Goal: Task Accomplishment & Management: Use online tool/utility

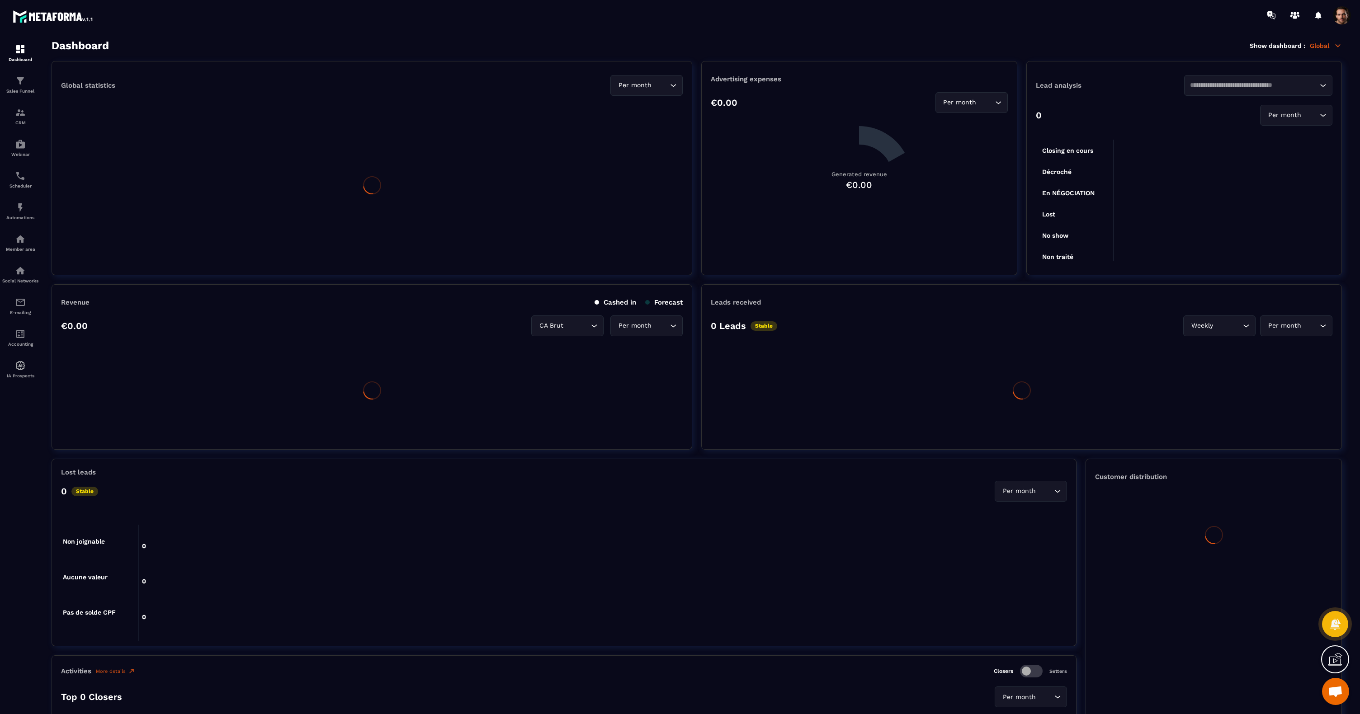
click at [1312, 48] on p "Global" at bounding box center [1325, 46] width 32 height 8
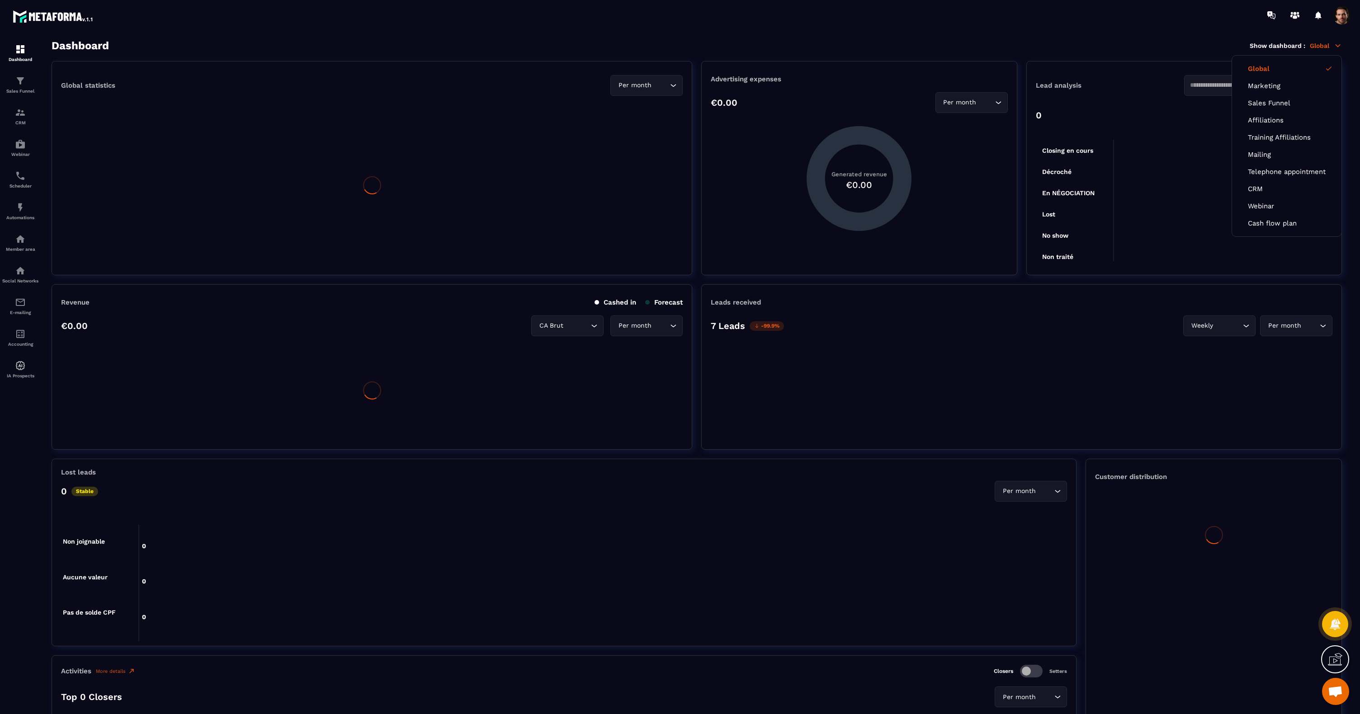
click at [1323, 47] on p "Global" at bounding box center [1325, 46] width 32 height 8
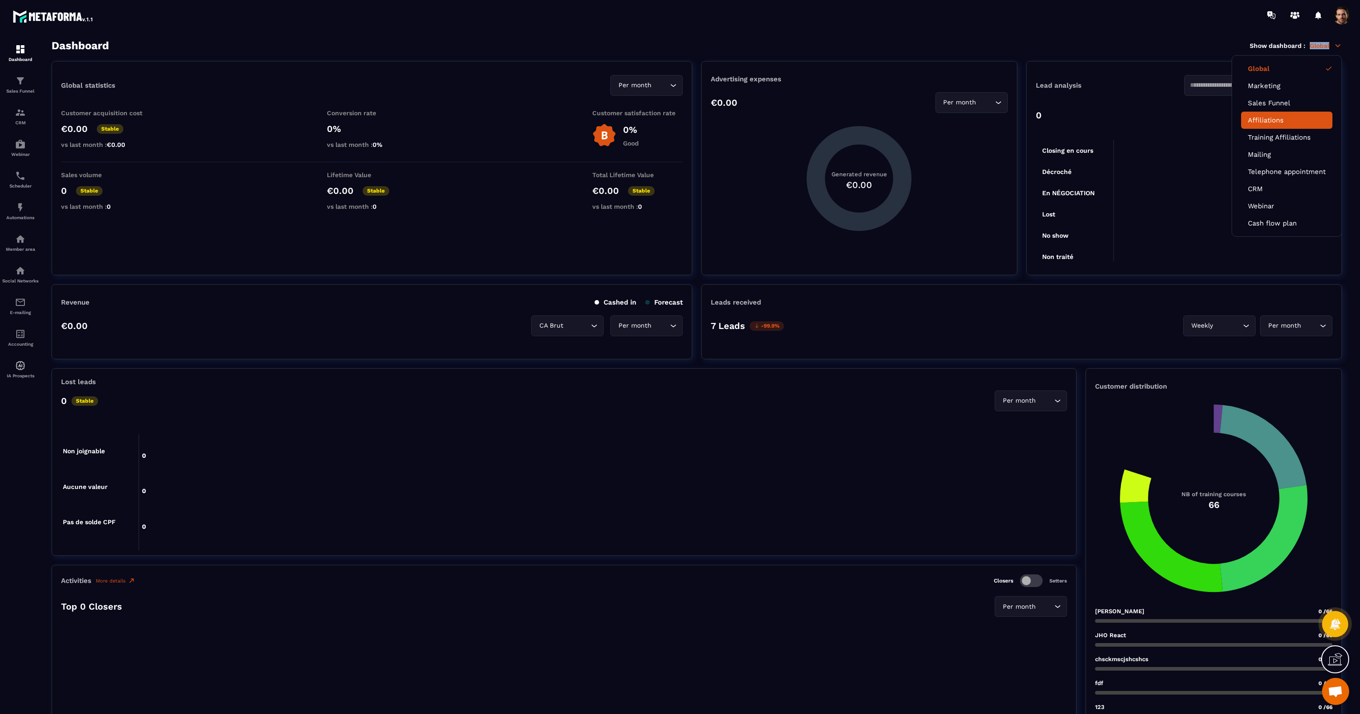
click at [1261, 119] on link "Affiliations" at bounding box center [1287, 120] width 78 height 8
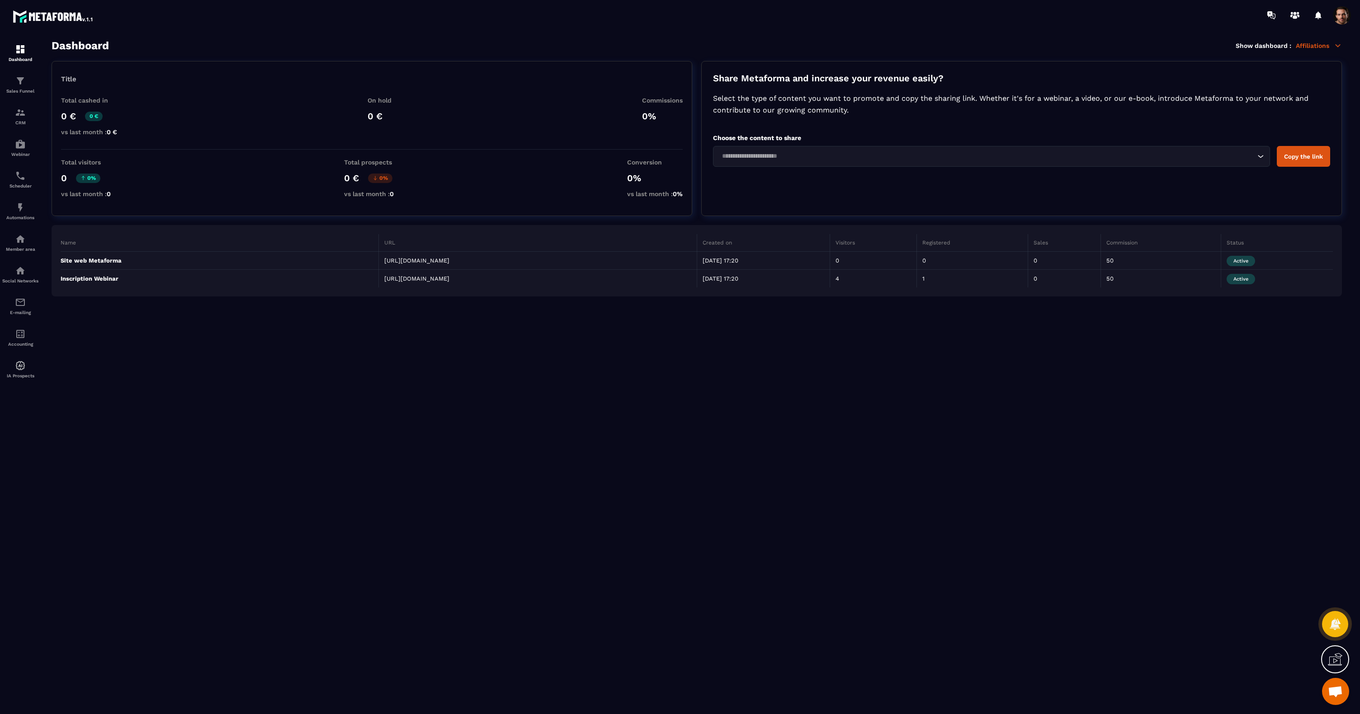
click at [789, 164] on div "Loading..." at bounding box center [991, 156] width 557 height 21
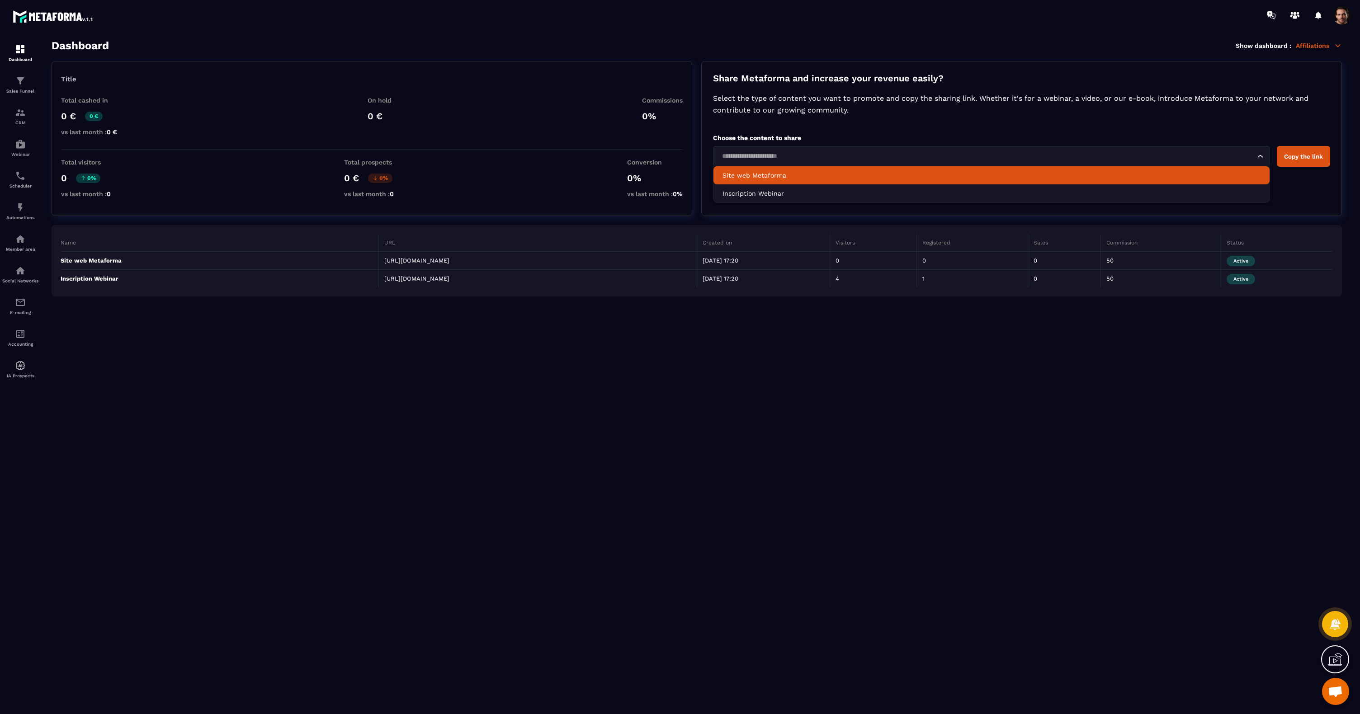
click at [756, 181] on li "Site web Metaforma" at bounding box center [991, 175] width 556 height 18
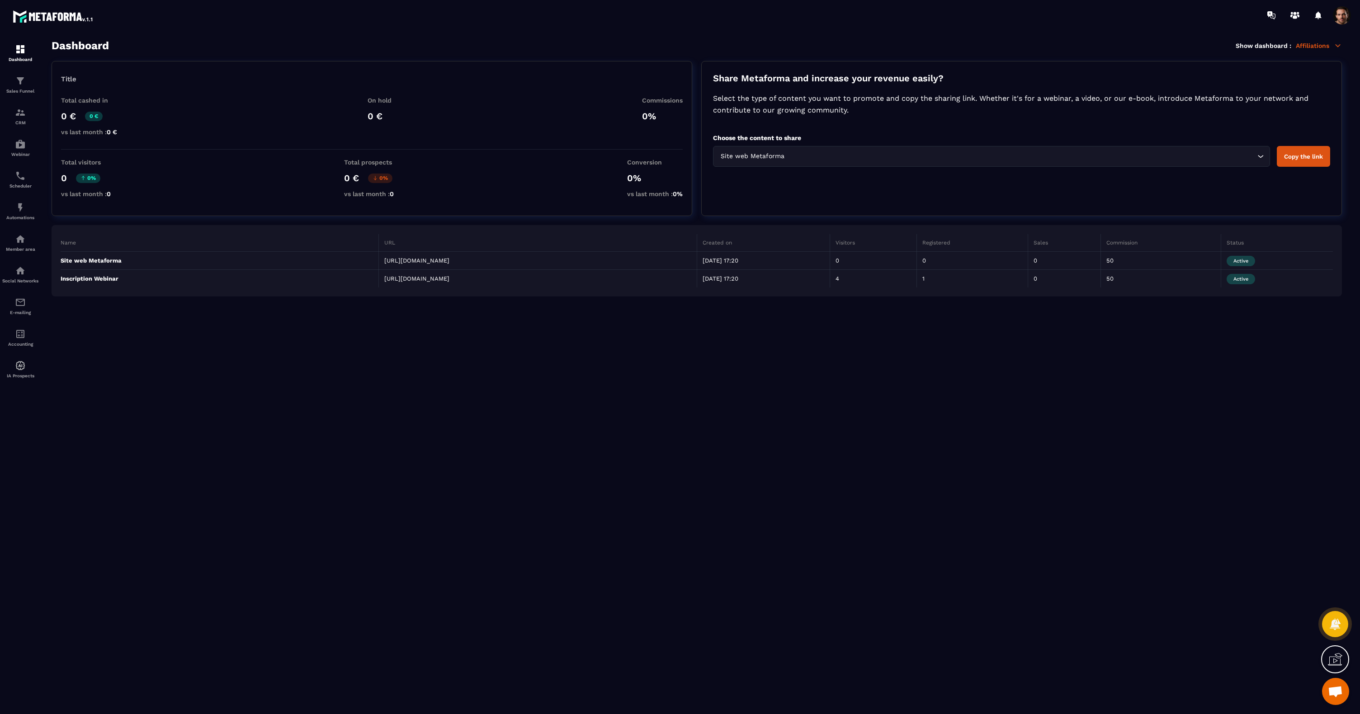
click at [1300, 159] on button "Copy the link" at bounding box center [1302, 156] width 53 height 21
click at [824, 158] on input "Search for option" at bounding box center [1020, 156] width 468 height 10
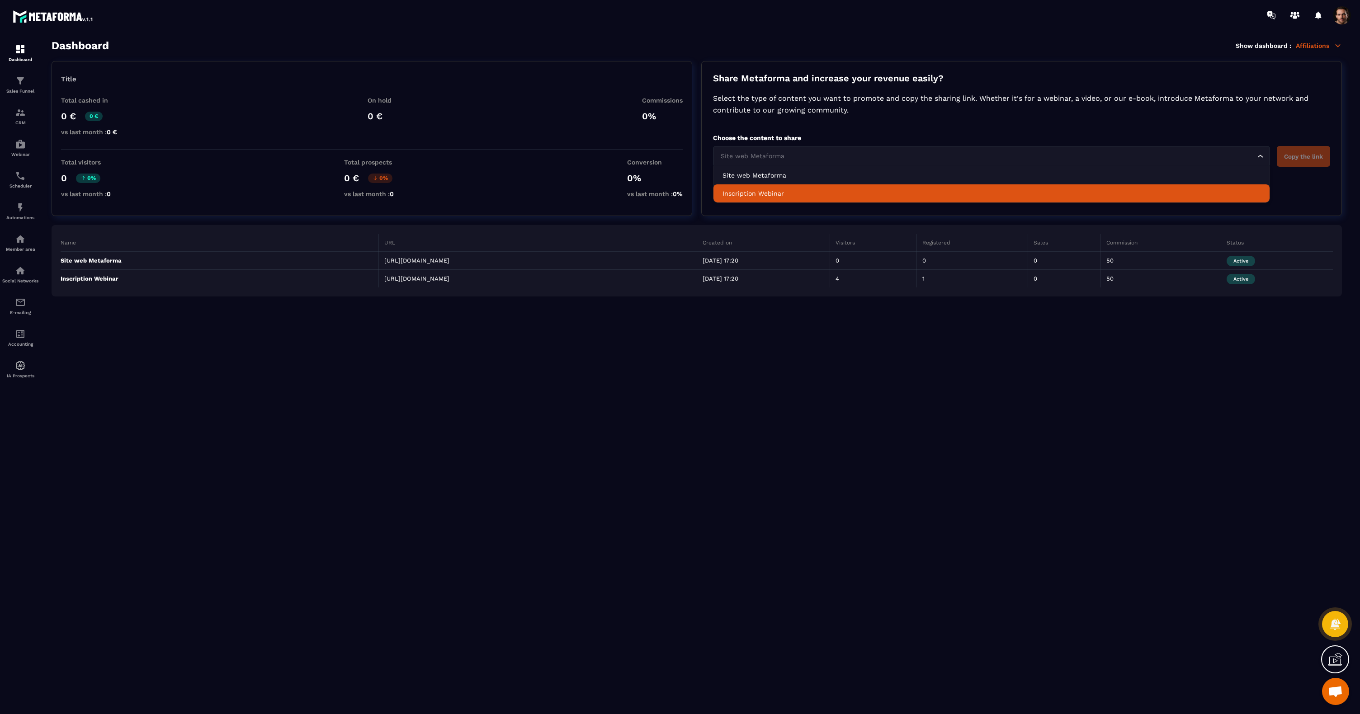
click at [746, 198] on p "Inscription Webinar" at bounding box center [991, 193] width 538 height 9
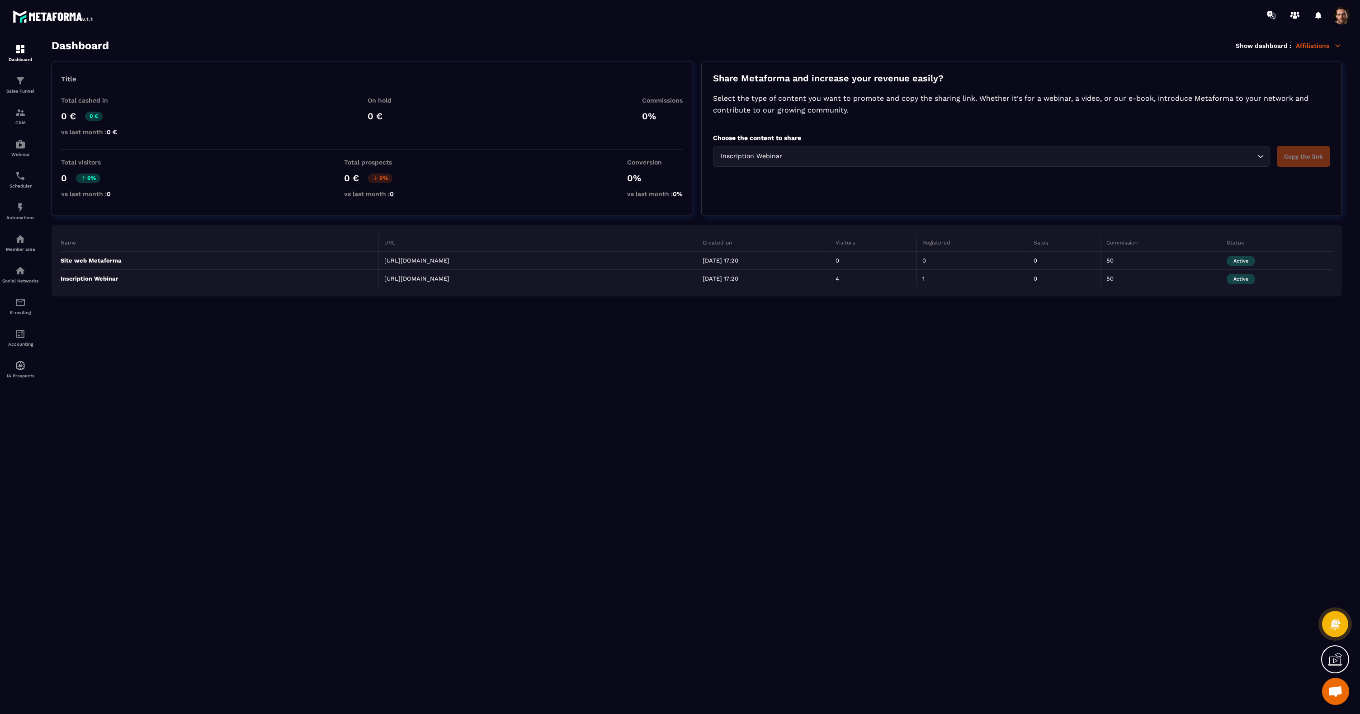
click at [876, 160] on input "Search for option" at bounding box center [1019, 156] width 471 height 10
click at [749, 60] on section "Dashboard Show dashboard : Affiliations Title Total cashed in 0 € 0 € vs last m…" at bounding box center [696, 376] width 1308 height 675
